Goal: Transaction & Acquisition: Purchase product/service

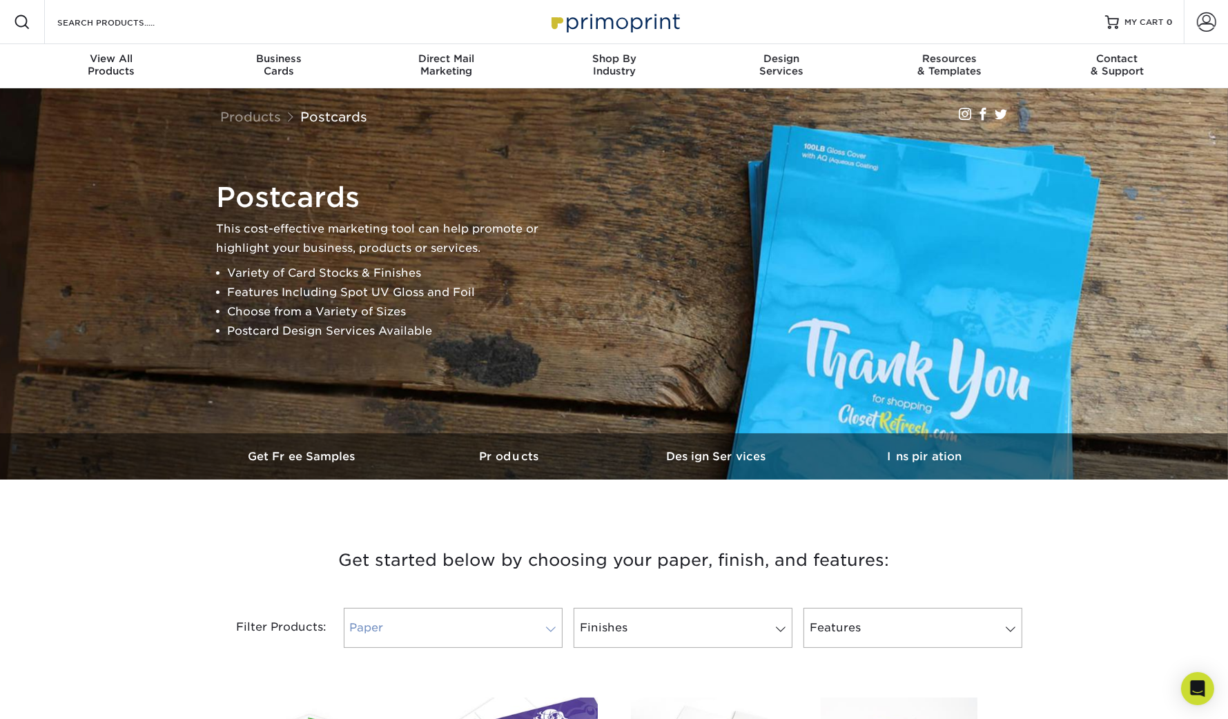
click at [538, 626] on link "Paper" at bounding box center [453, 628] width 219 height 40
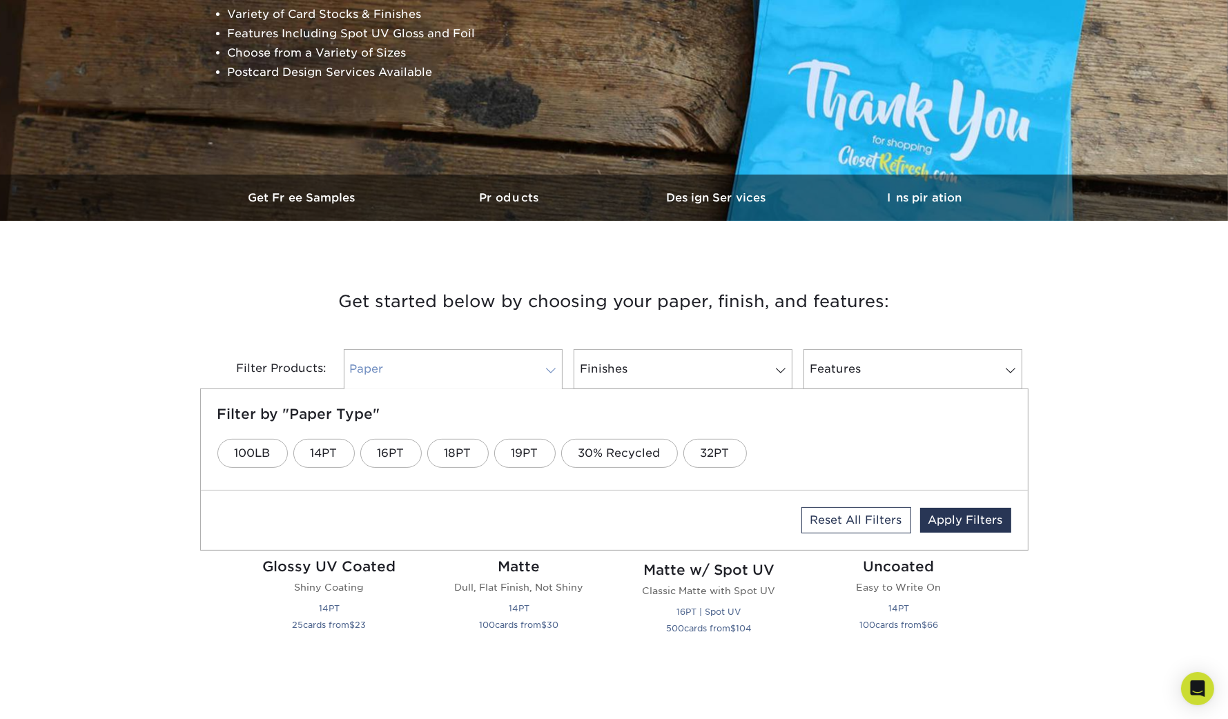
scroll to position [262, 0]
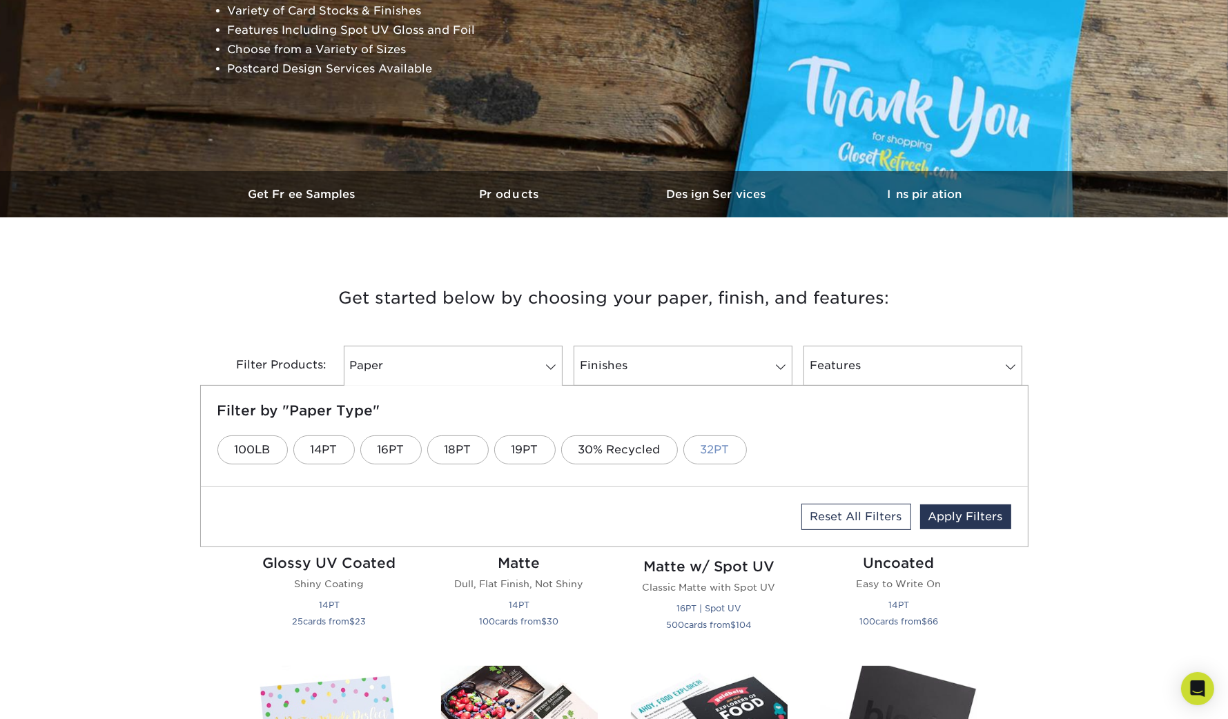
click at [718, 451] on link "32PT" at bounding box center [714, 449] width 63 height 29
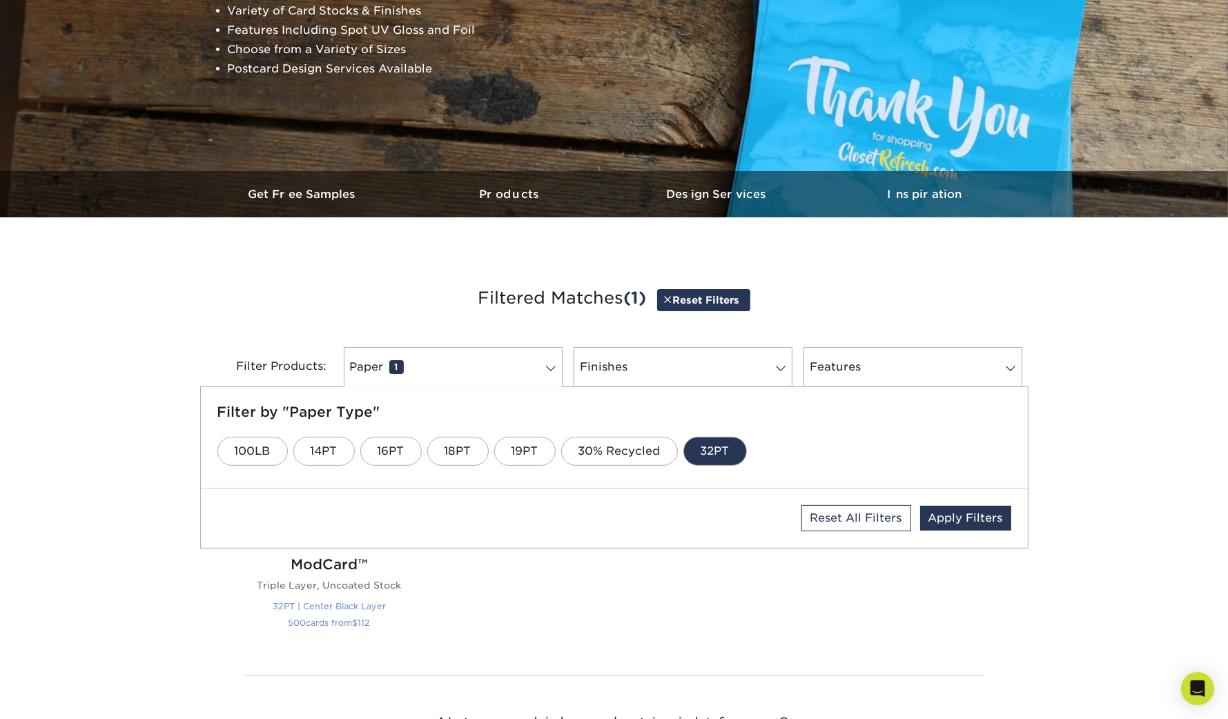
click at [317, 563] on h2 "ModCard™" at bounding box center [329, 564] width 157 height 17
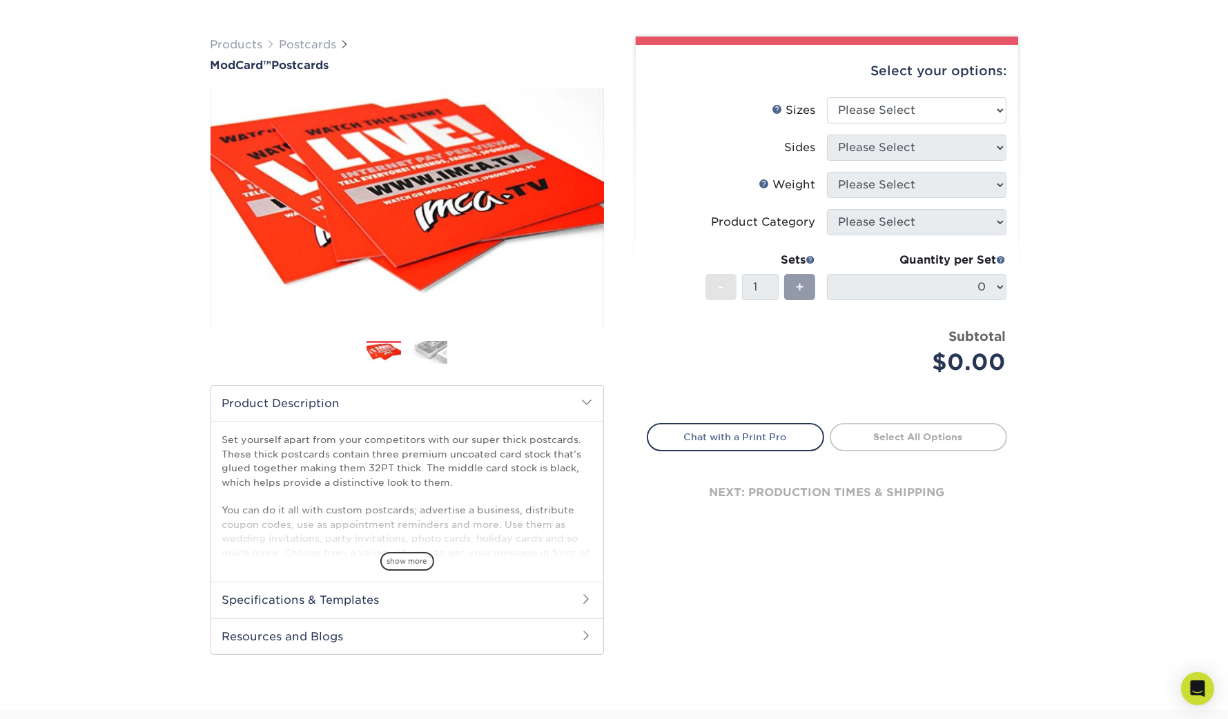
scroll to position [107, 0]
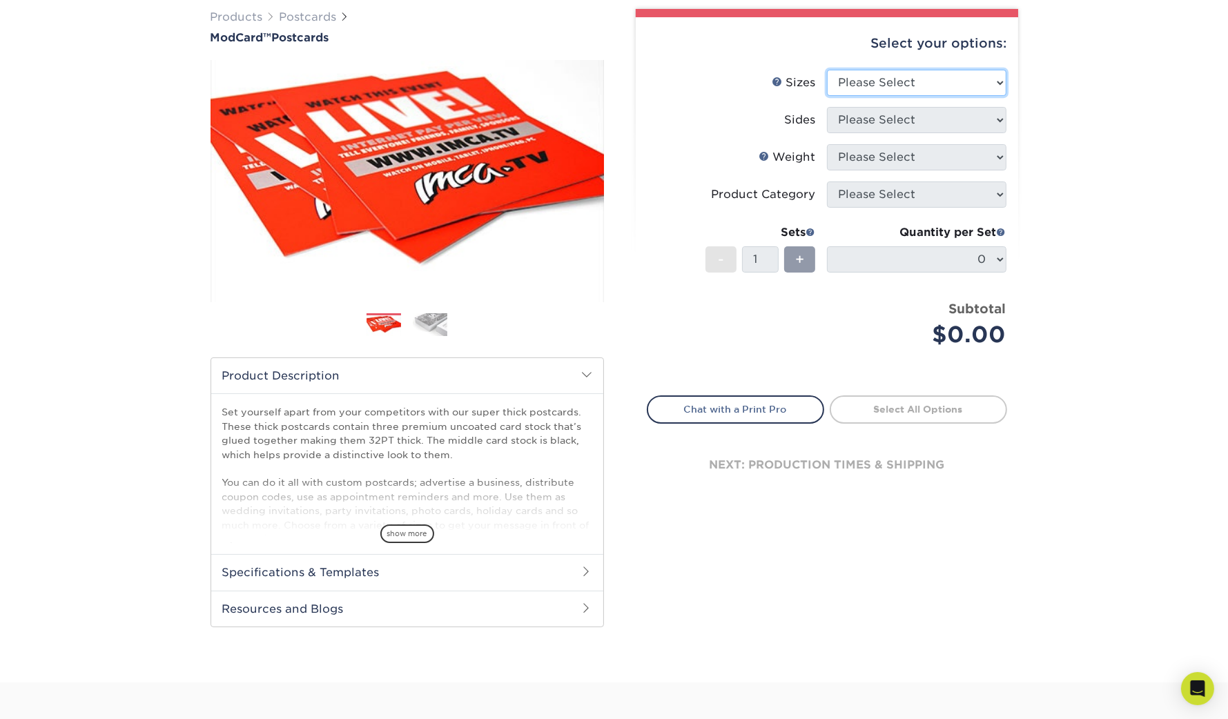
click at [897, 90] on select "Please Select 2" x 4" 2" x 6" 2" x 8" 3.5" x 3.5" 3.5" x 4" 3.5" x 8.5" 3.67" x…" at bounding box center [916, 83] width 179 height 26
select select "5.50x8.50"
click at [827, 70] on select "Please Select 2" x 4" 2" x 6" 2" x 8" 3.5" x 3.5" 3.5" x 4" 3.5" x 8.5" 3.67" x…" at bounding box center [916, 83] width 179 height 26
click at [916, 119] on select "Please Select Print Both Sides Print Front Only" at bounding box center [916, 120] width 179 height 26
select select "32d3c223-f82c-492b-b915-ba065a00862f"
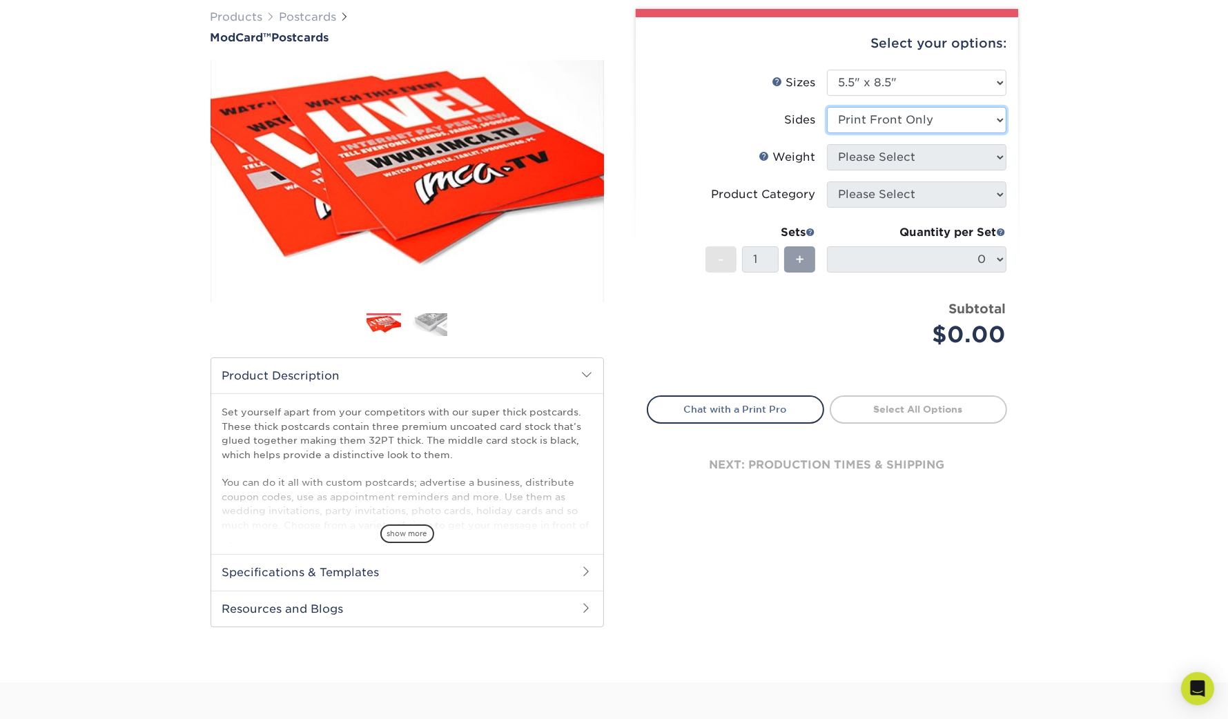
click at [827, 107] on select "Please Select Print Both Sides Print Front Only" at bounding box center [916, 120] width 179 height 26
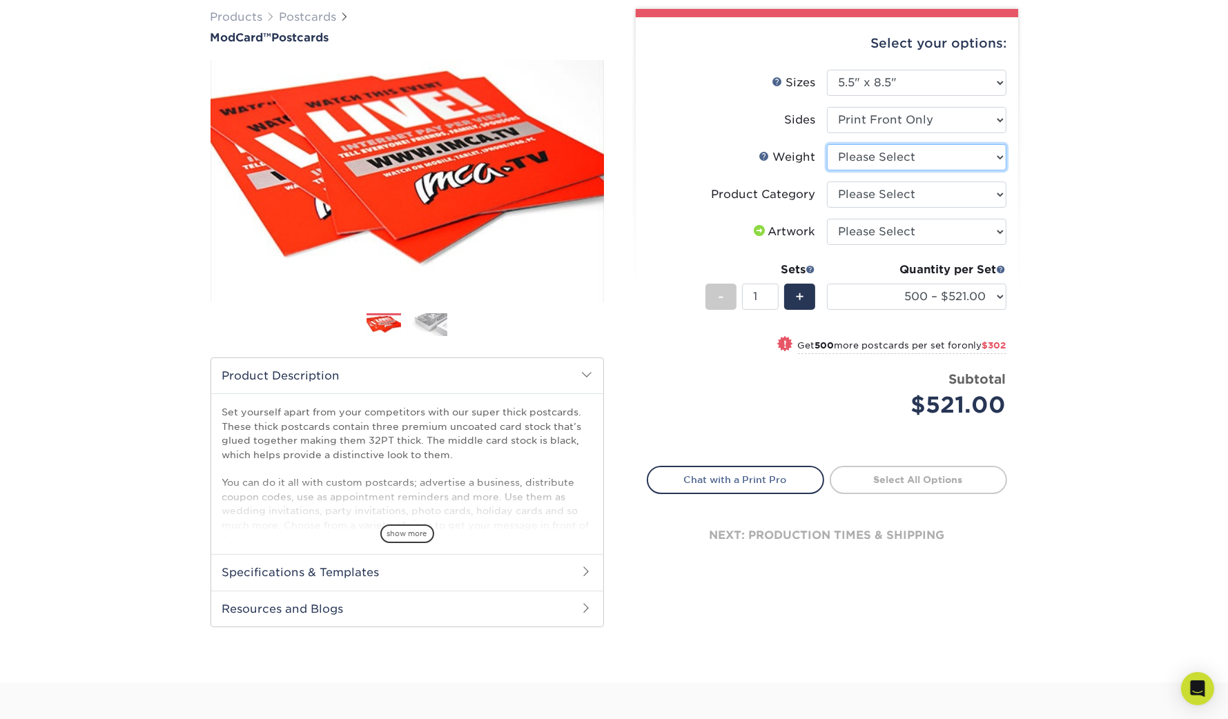
click at [902, 161] on select "Please Select 32PTUCBLK" at bounding box center [916, 157] width 179 height 26
select select "32PTUCBLK"
click at [827, 144] on select "Please Select 32PTUCBLK" at bounding box center [916, 157] width 179 height 26
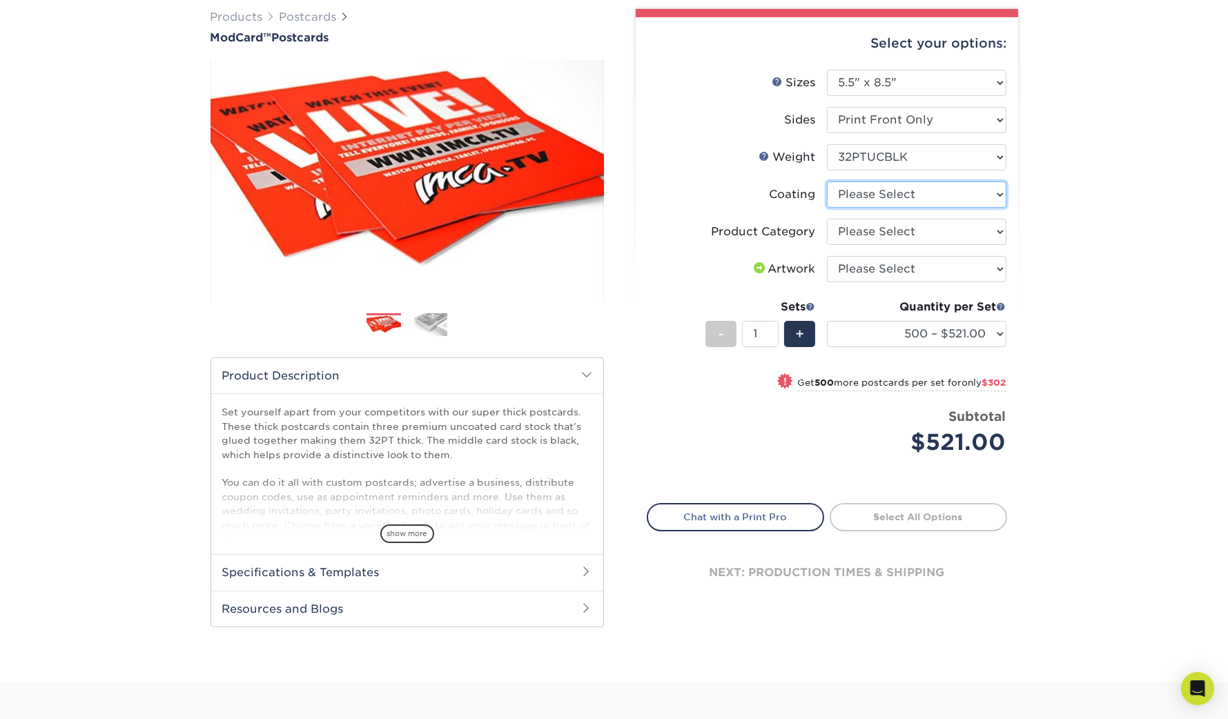
click at [896, 194] on select at bounding box center [916, 194] width 179 height 26
click at [827, 181] on select at bounding box center [916, 194] width 179 height 26
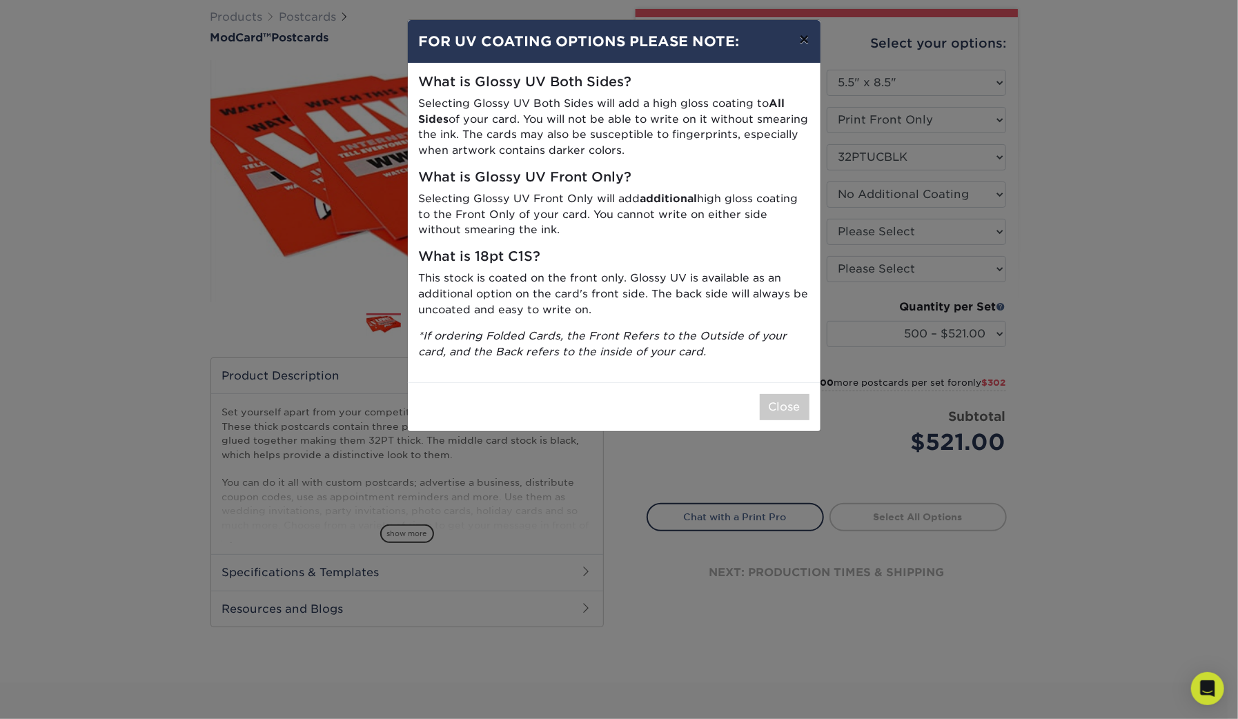
click at [807, 43] on button "×" at bounding box center [804, 39] width 32 height 39
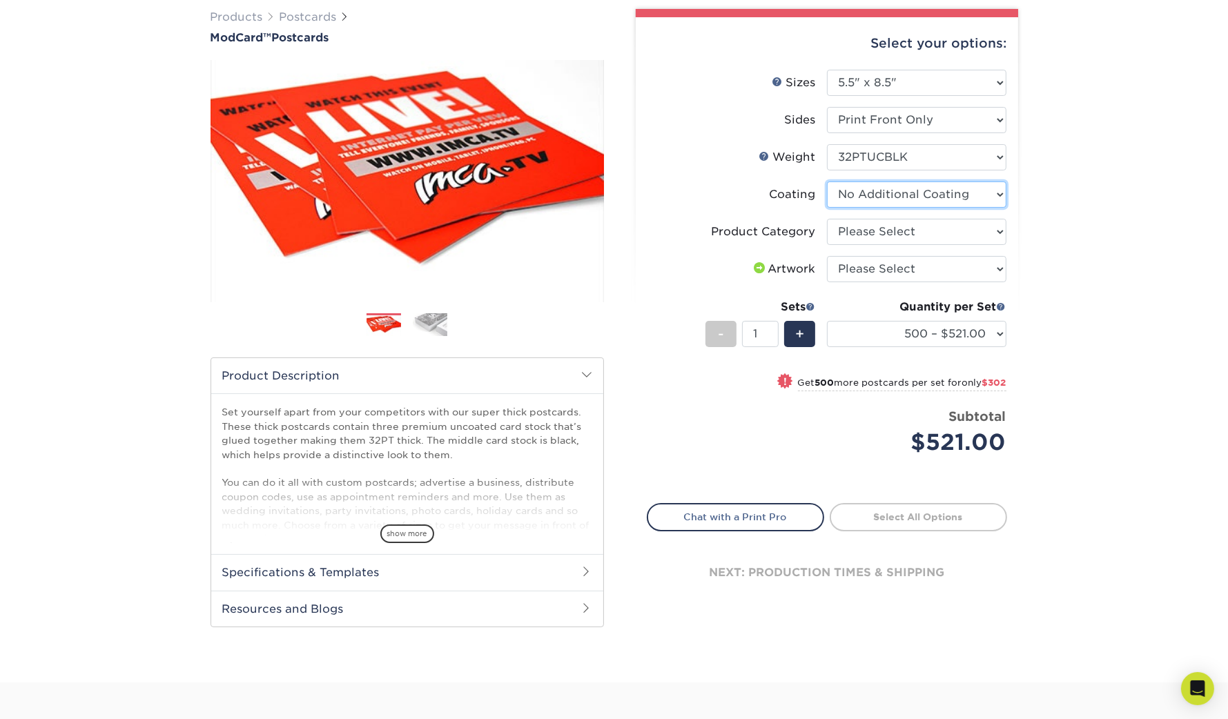
click at [902, 196] on select at bounding box center [916, 194] width 179 height 26
select select "-1"
click at [827, 181] on select at bounding box center [916, 194] width 179 height 26
select select
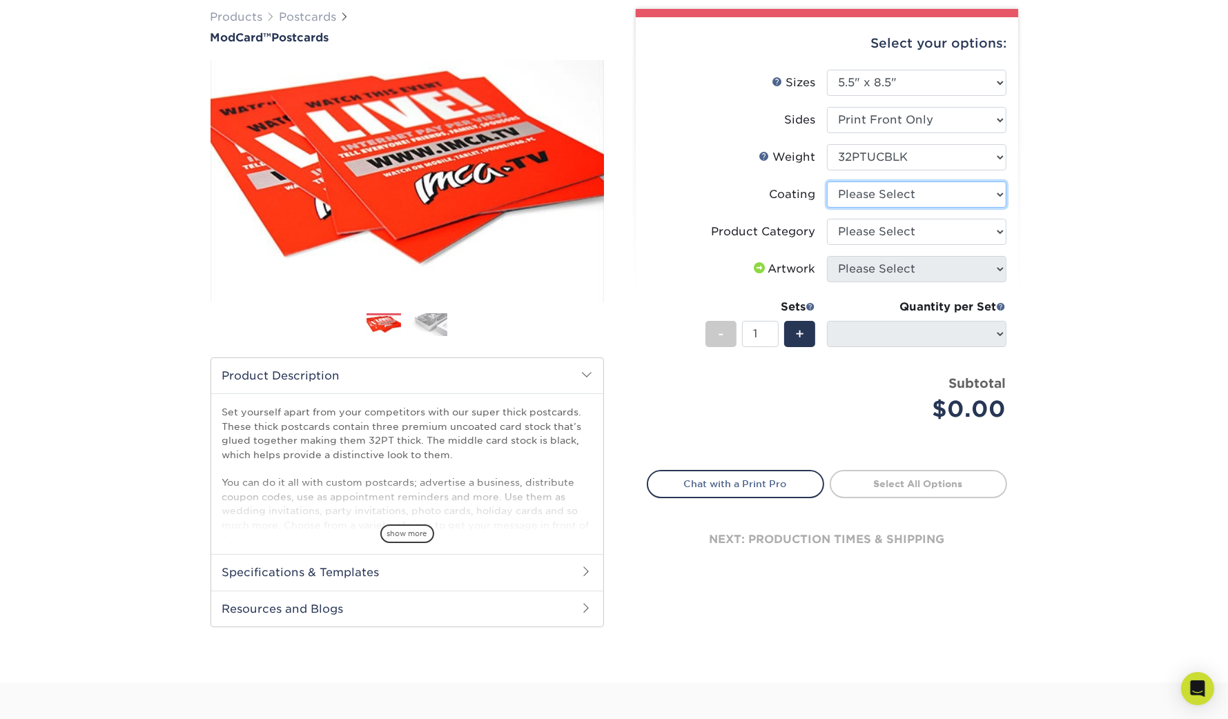
click at [911, 190] on select at bounding box center [916, 194] width 179 height 26
select select "3e7618de-abca-4bda-9f97-8b9129e913d8"
click at [827, 181] on select at bounding box center [916, 194] width 179 height 26
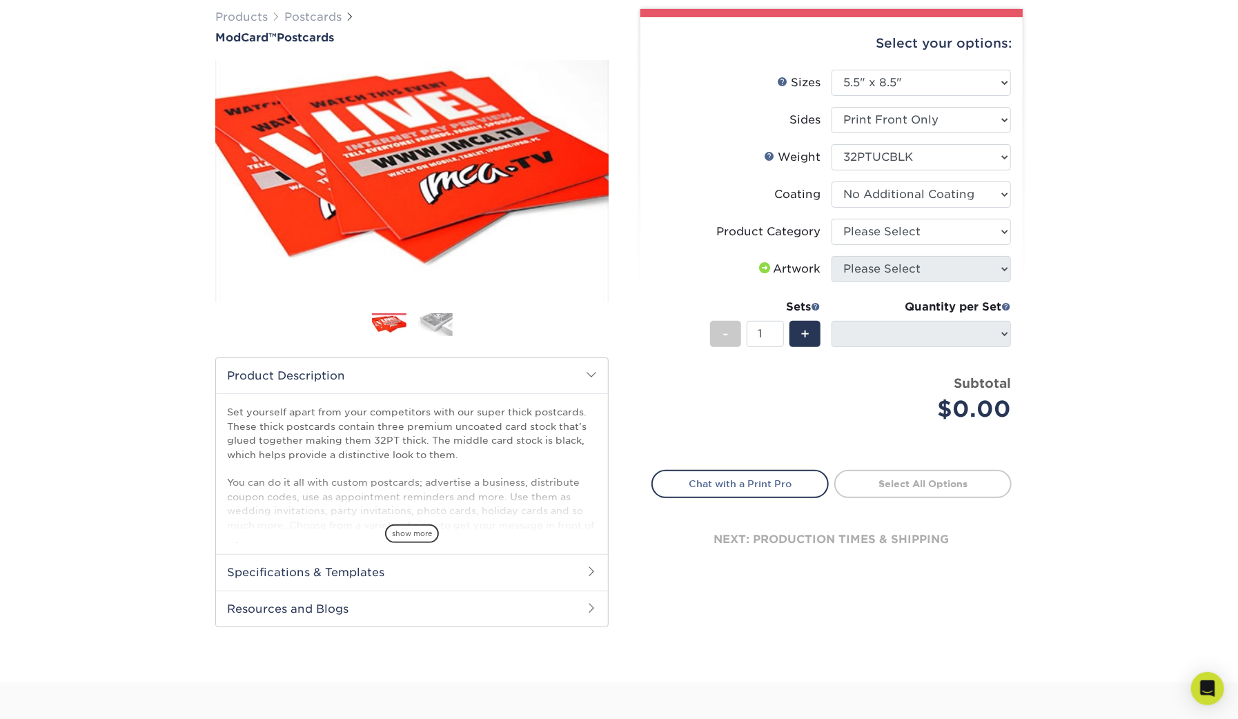
select select "-1"
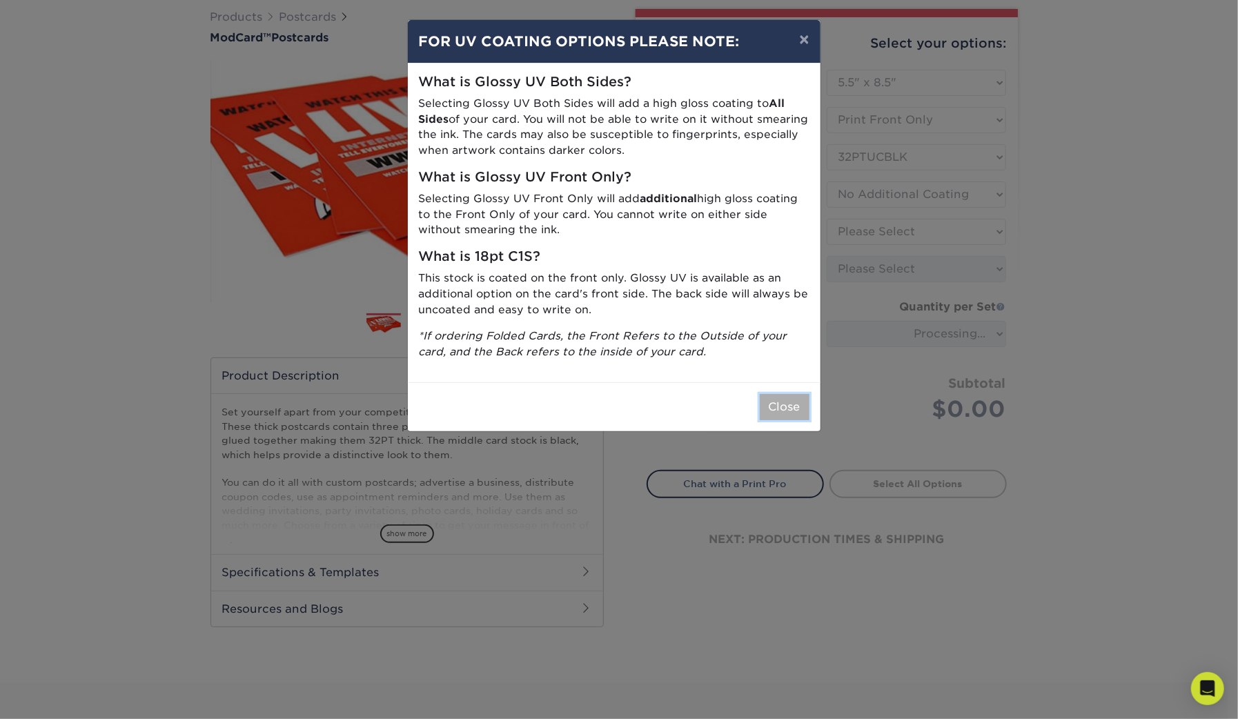
click at [792, 412] on button "Close" at bounding box center [785, 407] width 50 height 26
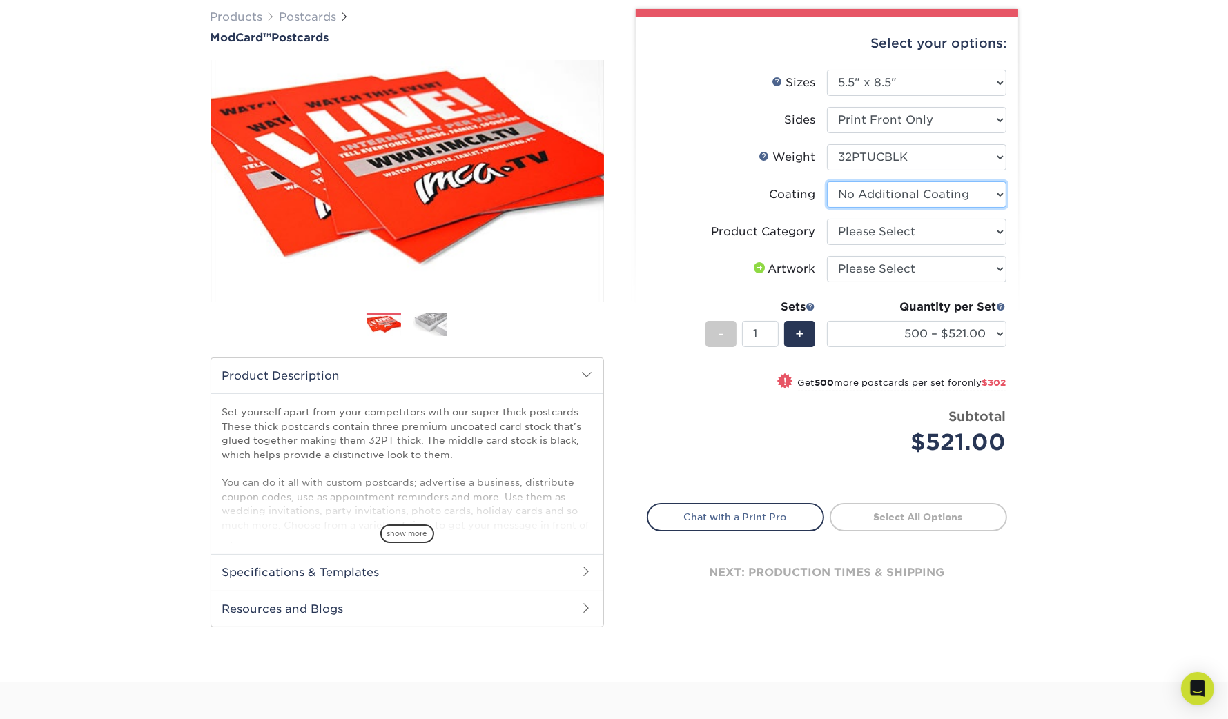
click at [914, 188] on select at bounding box center [916, 194] width 179 height 26
click at [1052, 175] on div "Products Postcards ModCard™ Postcards $" at bounding box center [614, 331] width 1228 height 701
click at [905, 230] on select "Please Select Postcards" at bounding box center [916, 232] width 179 height 26
select select "9b7272e0-d6c8-4c3c-8e97-d3a1bcdab858"
click at [827, 219] on select "Please Select Postcards" at bounding box center [916, 232] width 179 height 26
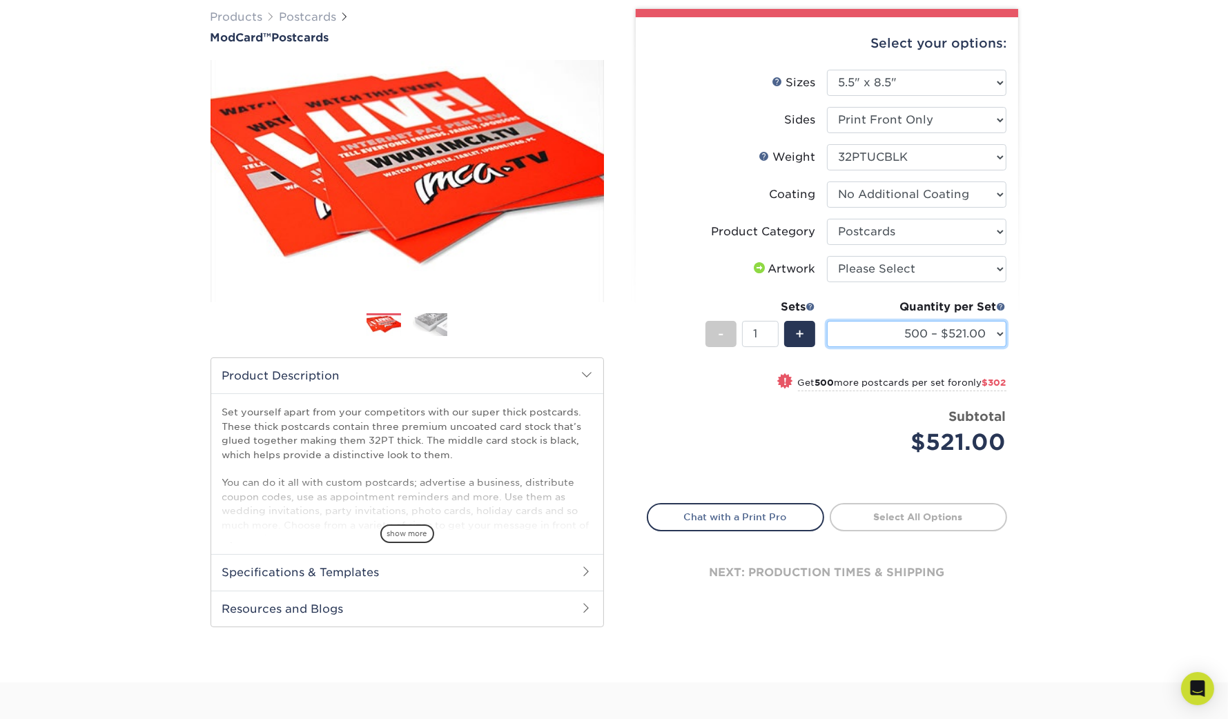
click at [991, 335] on select "500 – $521.00 1000 – $823.00" at bounding box center [916, 334] width 179 height 26
click at [1069, 342] on div "Products Postcards ModCard™ Postcards $" at bounding box center [614, 331] width 1228 height 701
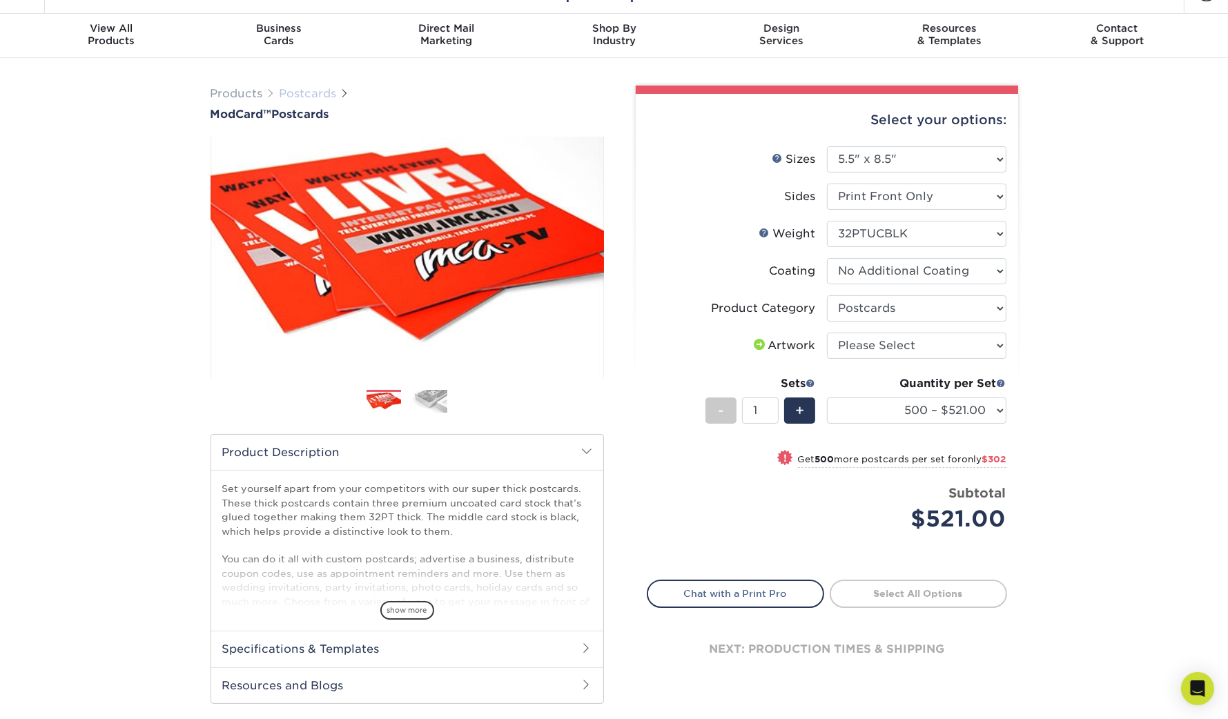
scroll to position [0, 0]
